Goal: Check status: Check status

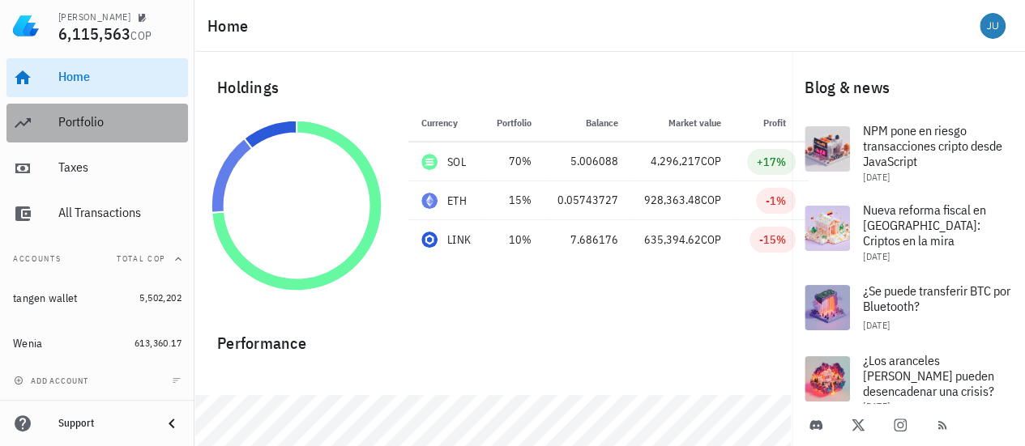
click at [69, 116] on div "Portfolio" at bounding box center [119, 121] width 123 height 15
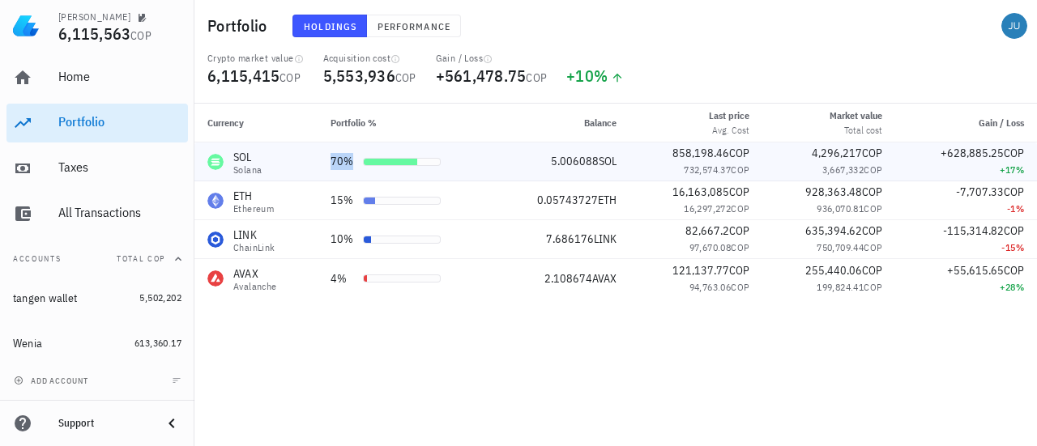
drag, startPoint x: 327, startPoint y: 161, endPoint x: 480, endPoint y: 158, distance: 152.3
click at [480, 158] on td "70%" at bounding box center [406, 162] width 176 height 39
drag, startPoint x: 544, startPoint y: 158, endPoint x: 396, endPoint y: 170, distance: 148.7
click at [396, 170] on tr "SOL Solana 70% 5.006088 SOL 858,198.46 COP 732,574.37 COP 4,296,217 COP 3,667,3…" at bounding box center [615, 162] width 842 height 39
click at [277, 163] on div "SOL Solana" at bounding box center [255, 162] width 97 height 26
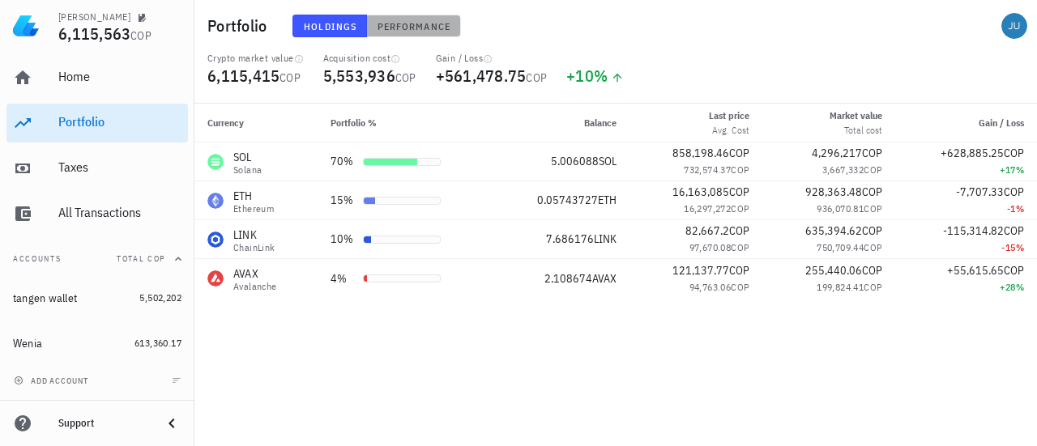
click at [403, 24] on span "Performance" at bounding box center [414, 26] width 74 height 12
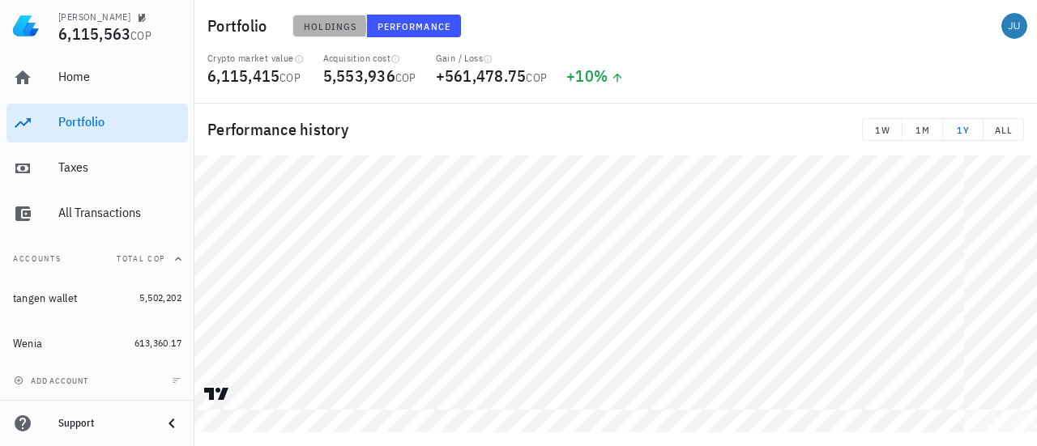
click at [329, 20] on span "Holdings" at bounding box center [329, 26] width 53 height 12
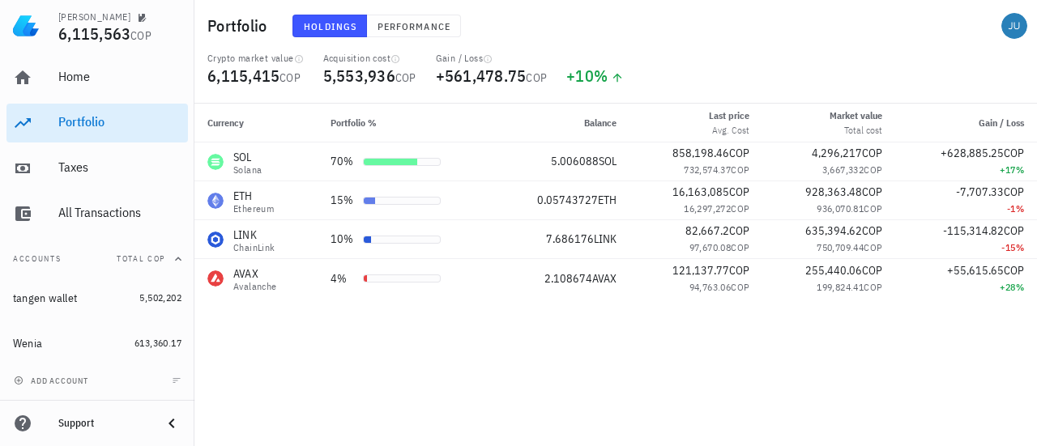
click at [440, 359] on div "Currency Portfolio % Balance Last price Avg. Cost Market value Total cost Gain …" at bounding box center [615, 275] width 842 height 343
click at [456, 351] on div "Currency Portfolio % Balance Last price Avg. Cost Market value Total cost Gain …" at bounding box center [615, 275] width 842 height 343
